Goal: Task Accomplishment & Management: Complete application form

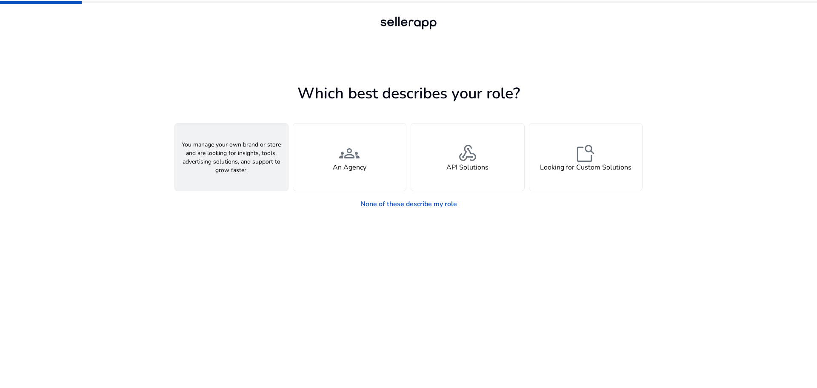
click at [225, 167] on h4 "A Seller" at bounding box center [232, 167] width 26 height 8
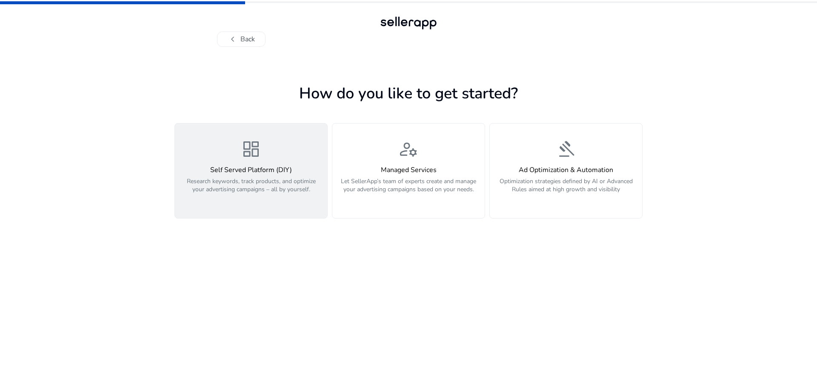
click at [287, 175] on div "Self Served Platform (DIY) Research keywords, track products, and optimize your…" at bounding box center [251, 184] width 142 height 37
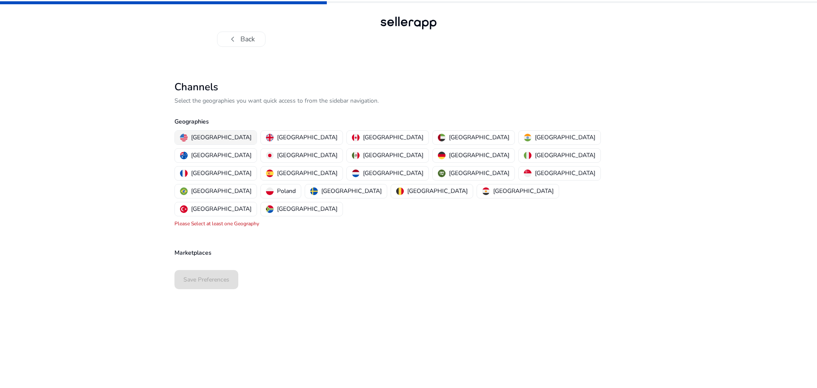
click at [212, 135] on p "[GEOGRAPHIC_DATA]" at bounding box center [221, 137] width 60 height 9
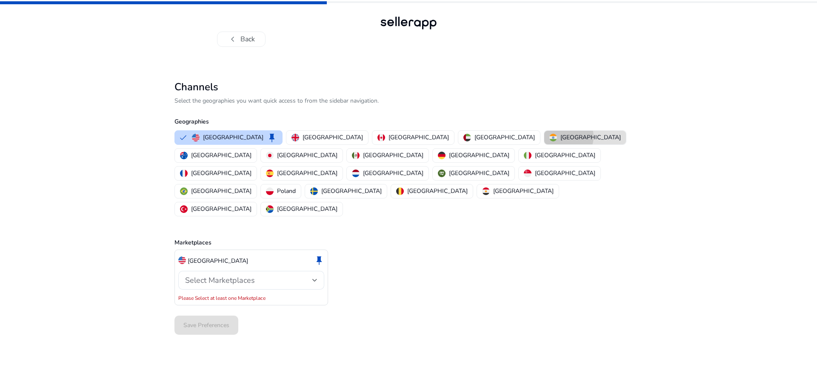
click at [561, 137] on p "[GEOGRAPHIC_DATA]" at bounding box center [591, 137] width 60 height 9
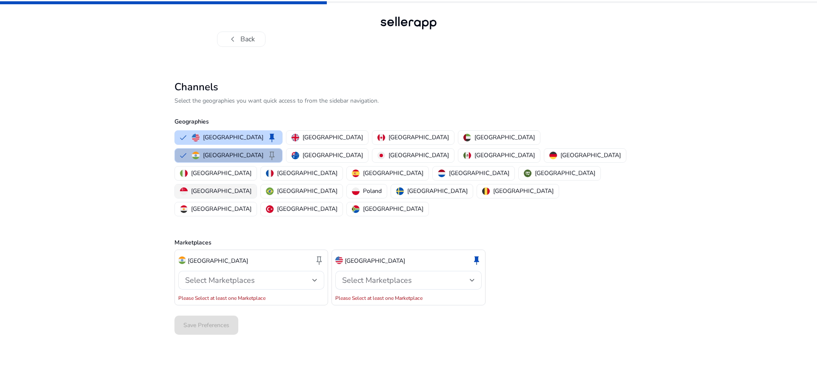
click at [252, 186] on p "[GEOGRAPHIC_DATA]" at bounding box center [221, 190] width 60 height 9
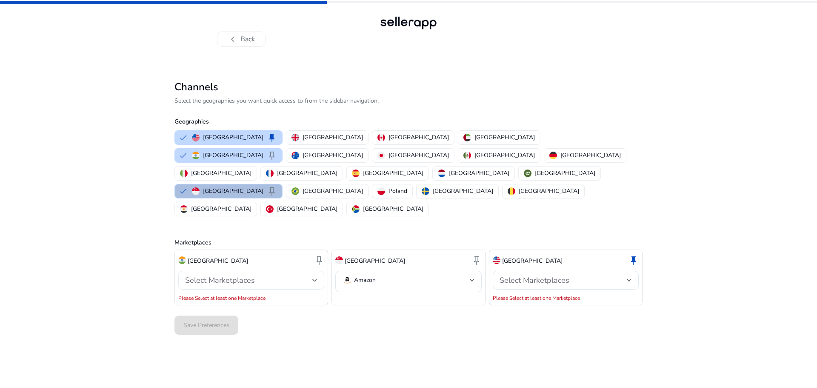
click at [251, 275] on span "Select Marketplaces" at bounding box center [220, 280] width 70 height 10
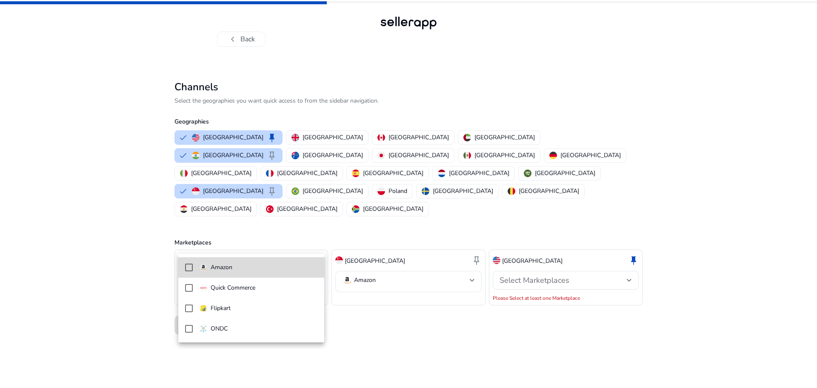
click at [188, 269] on mat-pseudo-checkbox at bounding box center [189, 268] width 8 height 8
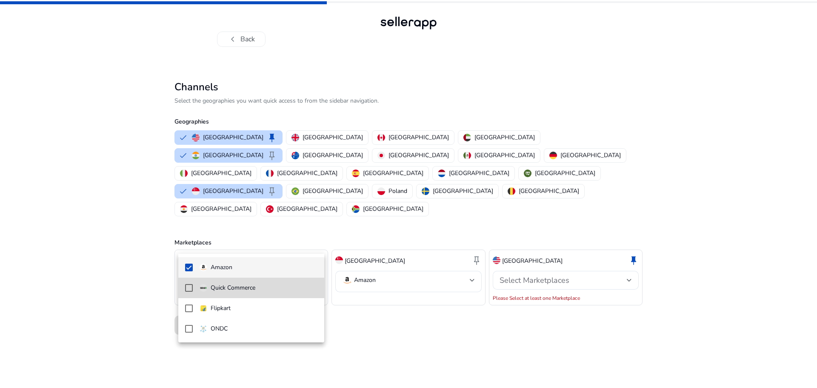
click at [188, 287] on mat-pseudo-checkbox at bounding box center [189, 288] width 8 height 8
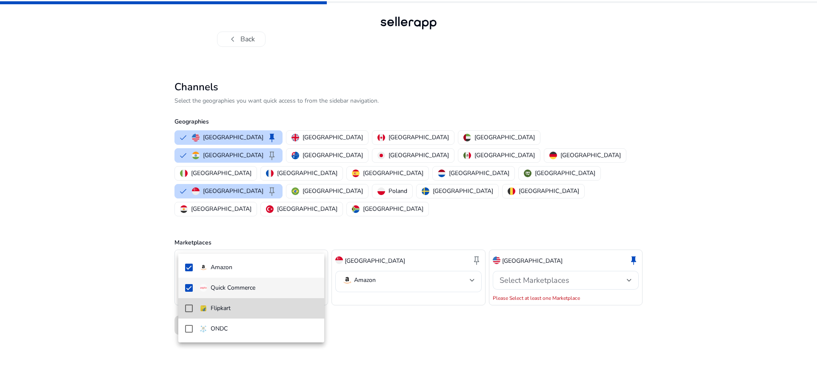
click at [192, 305] on mat-pseudo-checkbox at bounding box center [189, 308] width 8 height 8
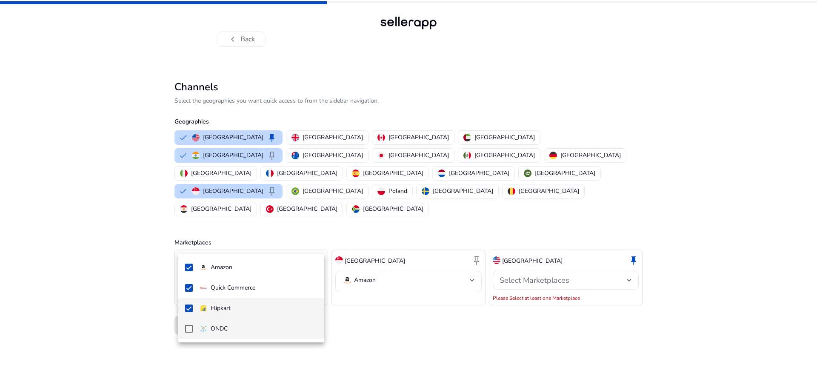
click at [188, 331] on mat-pseudo-checkbox at bounding box center [189, 329] width 8 height 8
click at [393, 247] on div at bounding box center [408, 194] width 817 height 388
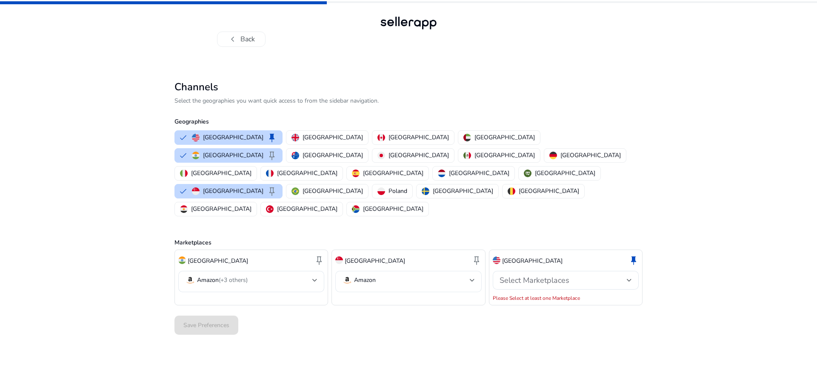
click at [377, 275] on mat-select-trigger "Amazon" at bounding box center [405, 280] width 127 height 10
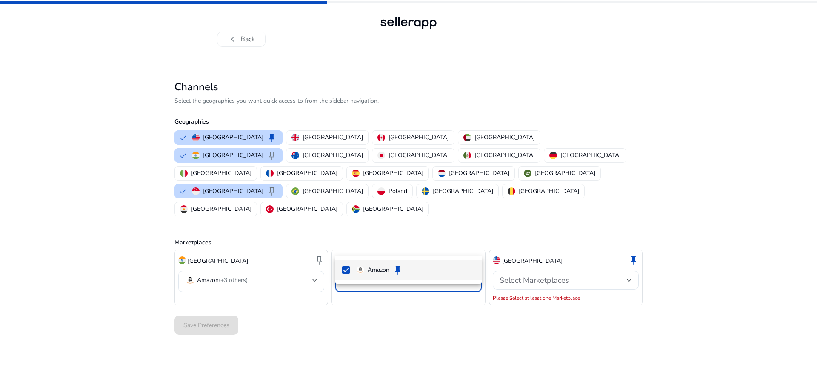
click at [562, 251] on div at bounding box center [408, 194] width 817 height 388
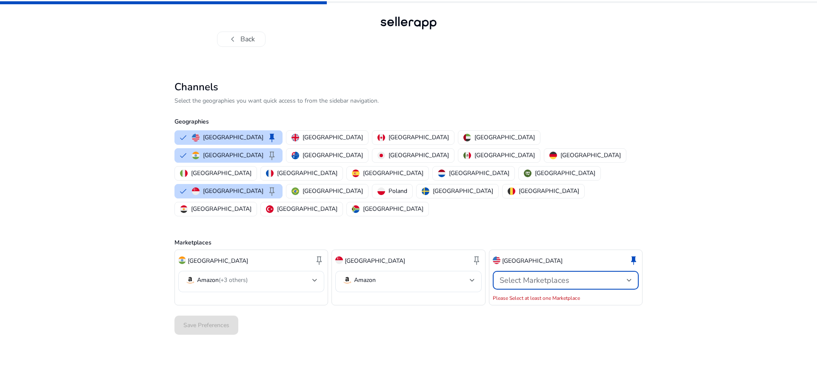
click at [564, 275] on span "Select Marketplaces" at bounding box center [535, 280] width 70 height 10
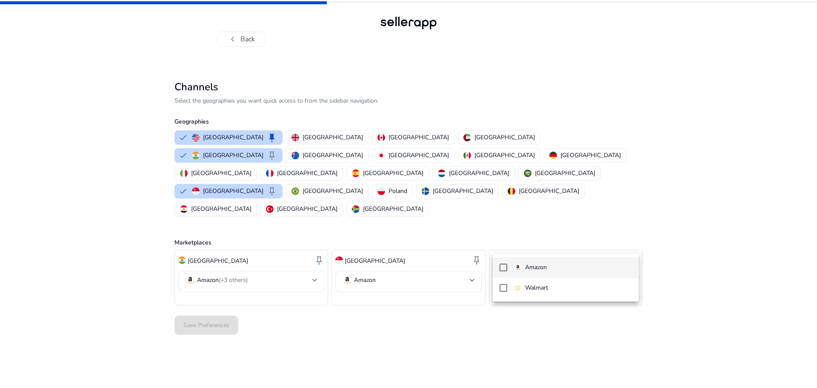
click at [507, 266] on mat-option "Amazon" at bounding box center [566, 267] width 146 height 20
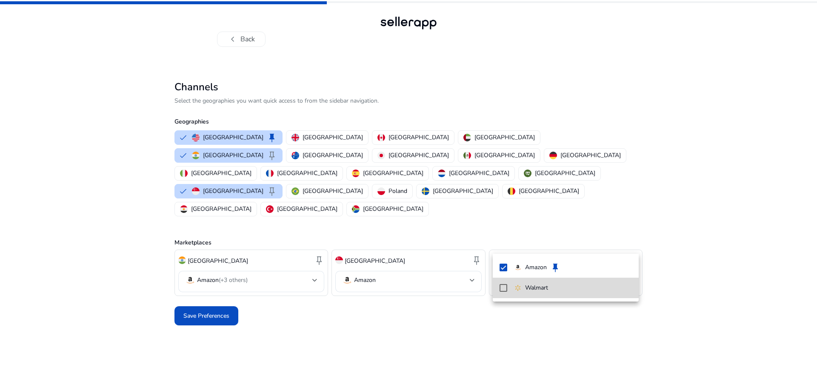
click at [503, 287] on mat-pseudo-checkbox at bounding box center [504, 288] width 8 height 8
drag, startPoint x: 424, startPoint y: 300, endPoint x: 401, endPoint y: 315, distance: 27.2
click at [424, 304] on div at bounding box center [408, 194] width 817 height 388
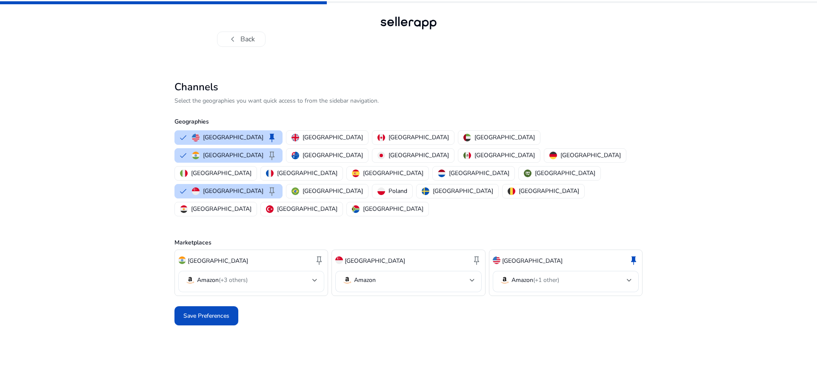
click at [292, 275] on mat-select-trigger "Amazon (+3 others)" at bounding box center [248, 280] width 127 height 10
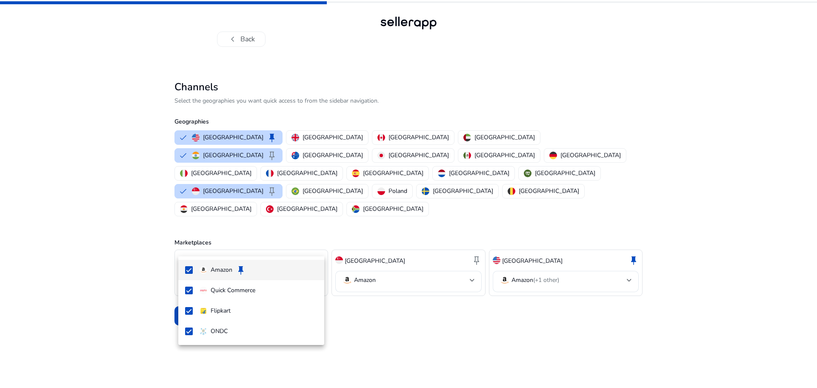
click at [399, 310] on div at bounding box center [408, 194] width 817 height 388
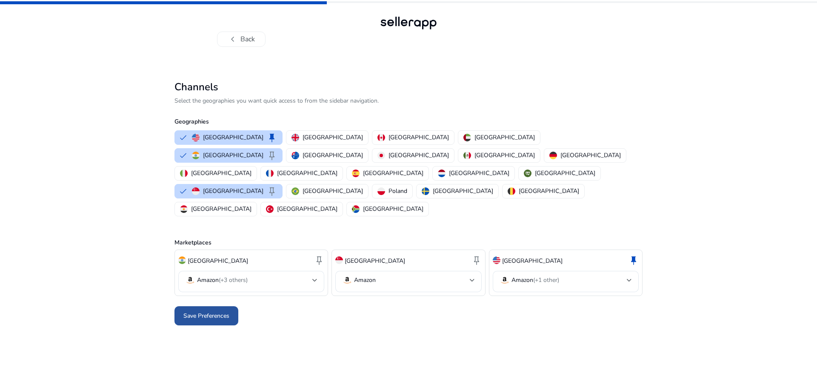
click at [208, 306] on span at bounding box center [207, 316] width 64 height 20
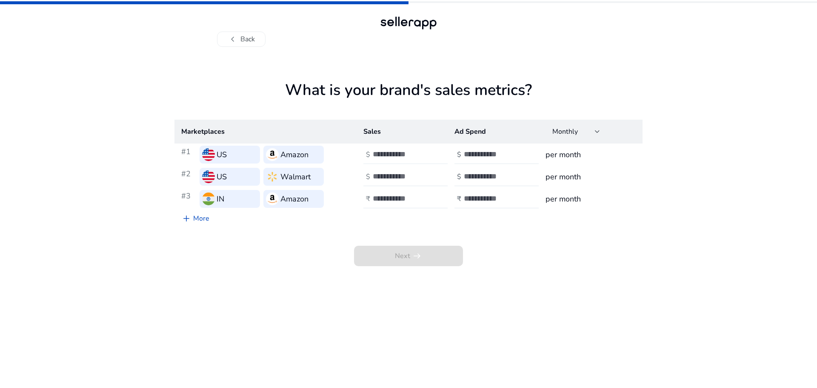
click at [397, 159] on input "number" at bounding box center [401, 153] width 57 height 9
click at [535, 260] on div "Next arrow_right_alt" at bounding box center [409, 246] width 468 height 39
click at [222, 162] on div "US" at bounding box center [230, 155] width 60 height 18
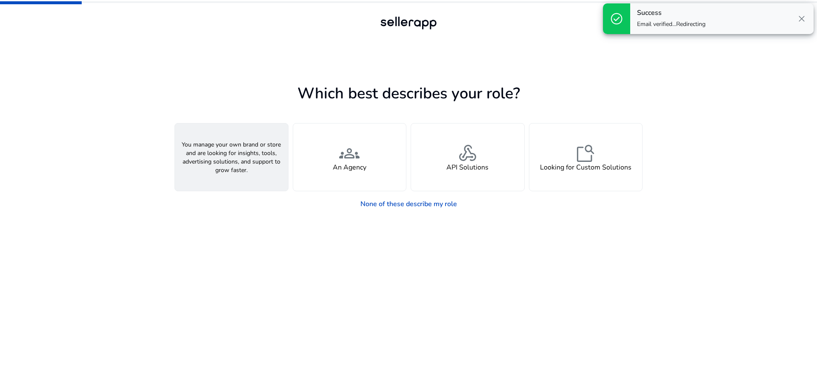
click at [227, 154] on span "person" at bounding box center [231, 153] width 20 height 20
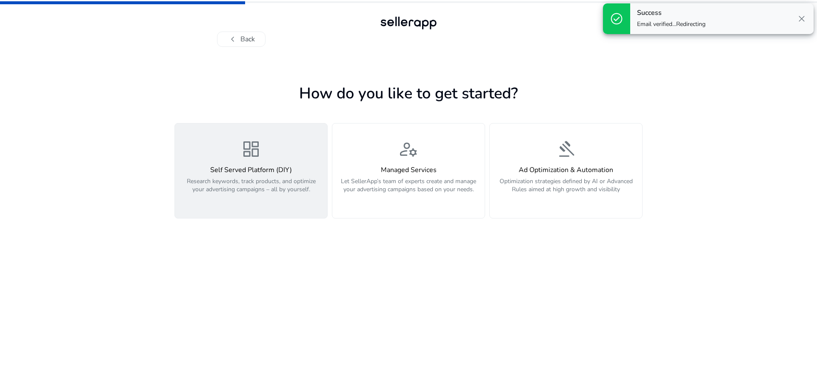
click at [267, 165] on div "dashboard Self Served Platform (DIY) Research keywords, track products, and opt…" at bounding box center [251, 171] width 142 height 64
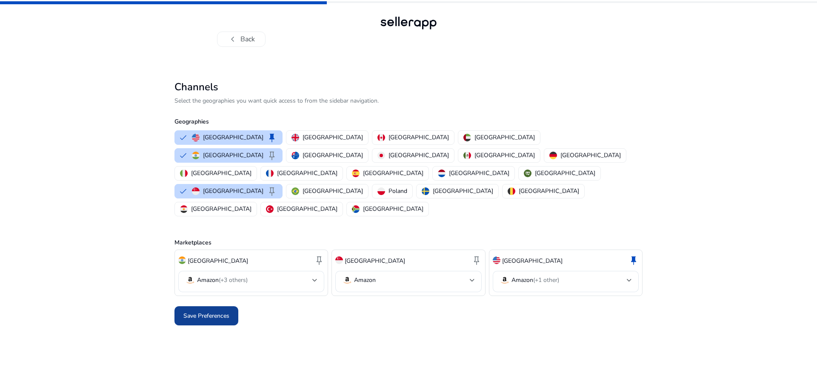
click at [215, 311] on span "Save Preferences" at bounding box center [206, 315] width 46 height 9
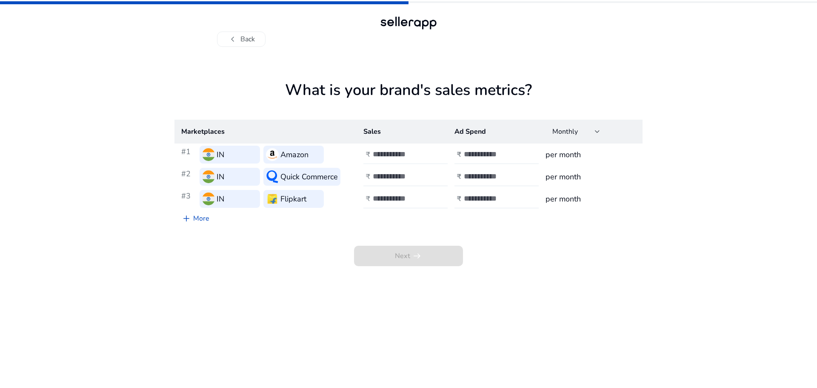
click at [399, 159] on div at bounding box center [411, 154] width 77 height 19
type input "*"
click at [387, 174] on input "number" at bounding box center [401, 176] width 57 height 9
type input "*"
click at [390, 198] on input "number" at bounding box center [401, 198] width 57 height 9
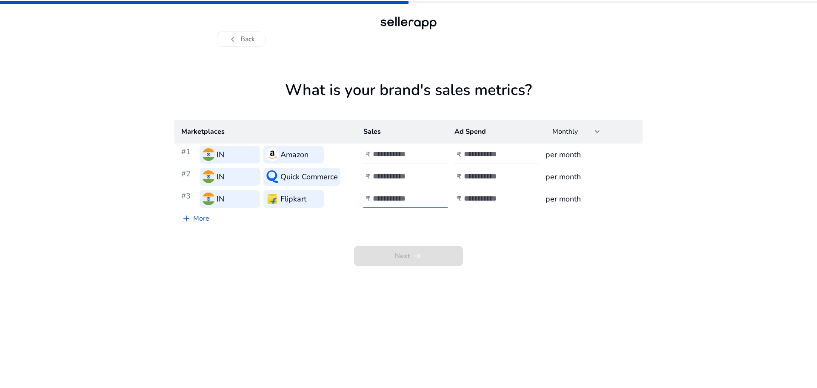
type input "*"
click at [487, 197] on input "number" at bounding box center [492, 198] width 57 height 9
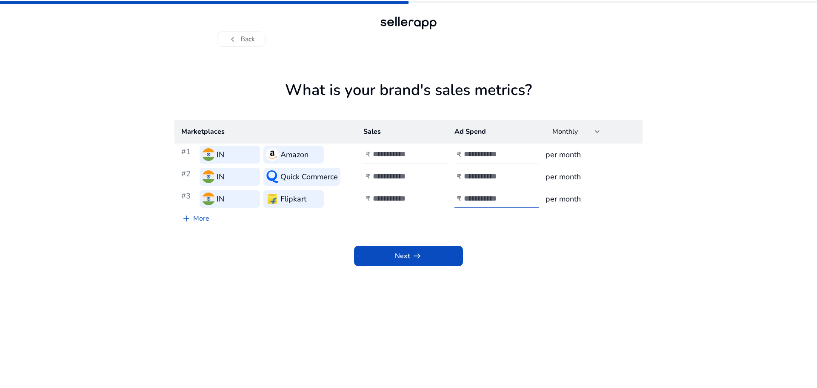
type input "*"
click at [487, 154] on input "number" at bounding box center [492, 153] width 57 height 9
type input "*"
click at [483, 175] on input "number" at bounding box center [492, 176] width 57 height 9
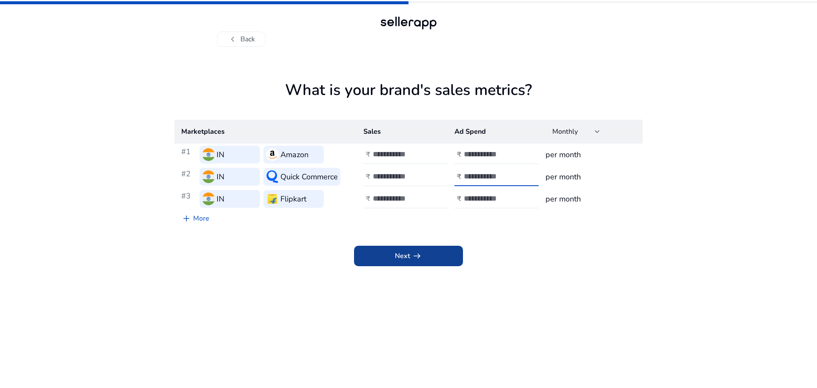
type input "*"
click at [427, 263] on span at bounding box center [408, 256] width 109 height 20
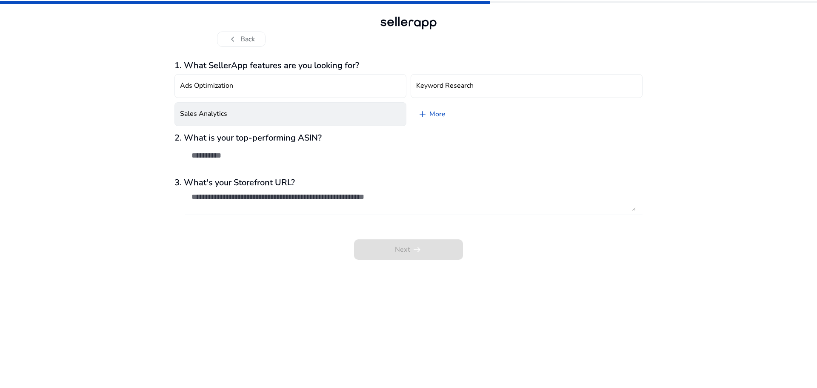
click at [247, 112] on button "Sales Analytics" at bounding box center [291, 114] width 232 height 24
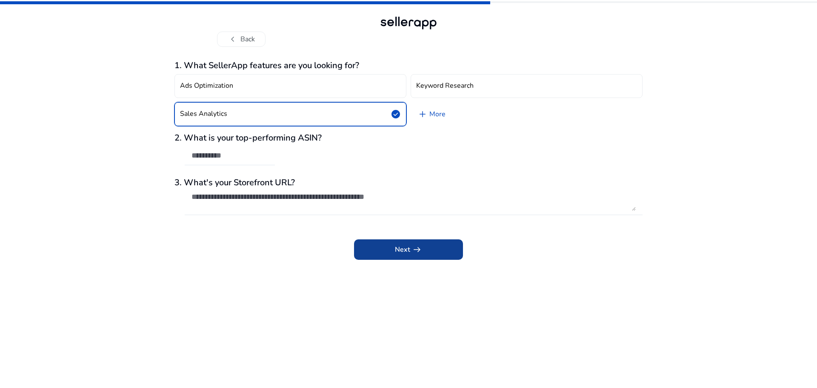
click at [434, 250] on span at bounding box center [408, 249] width 109 height 20
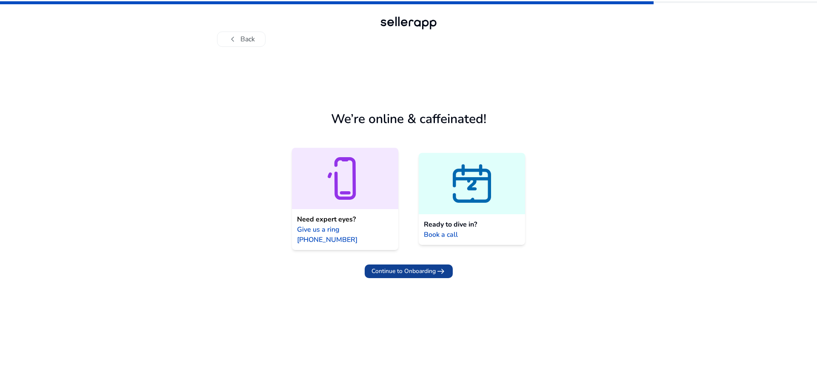
click at [402, 267] on span "Continue to Onboarding" at bounding box center [404, 271] width 64 height 9
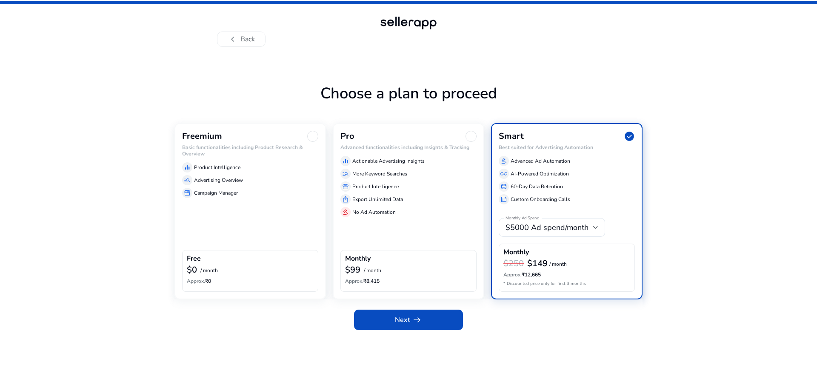
click at [245, 207] on div "Freemium Basic functionalities including Product Research & Overview equalizer …" at bounding box center [251, 211] width 152 height 176
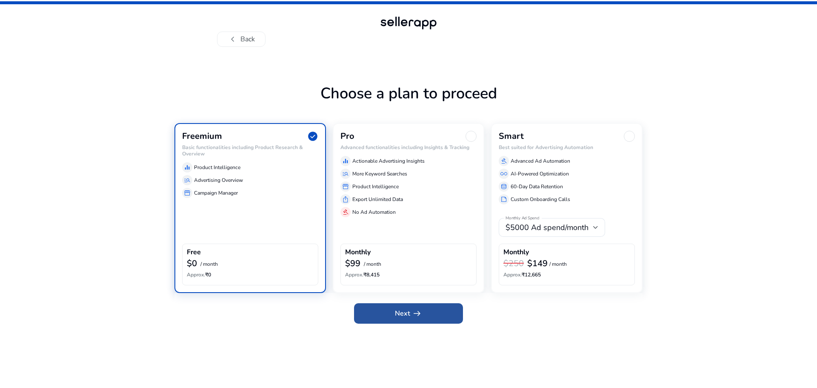
click at [402, 311] on span "Next arrow_right_alt" at bounding box center [408, 313] width 27 height 10
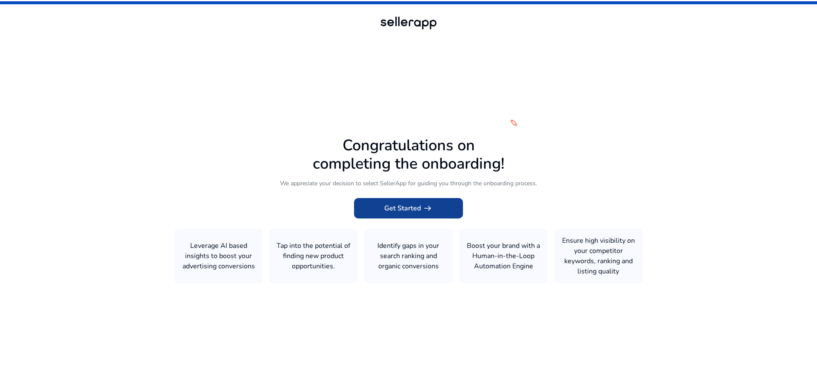
click at [411, 215] on span at bounding box center [408, 208] width 109 height 20
